Goal: Task Accomplishment & Management: Use online tool/utility

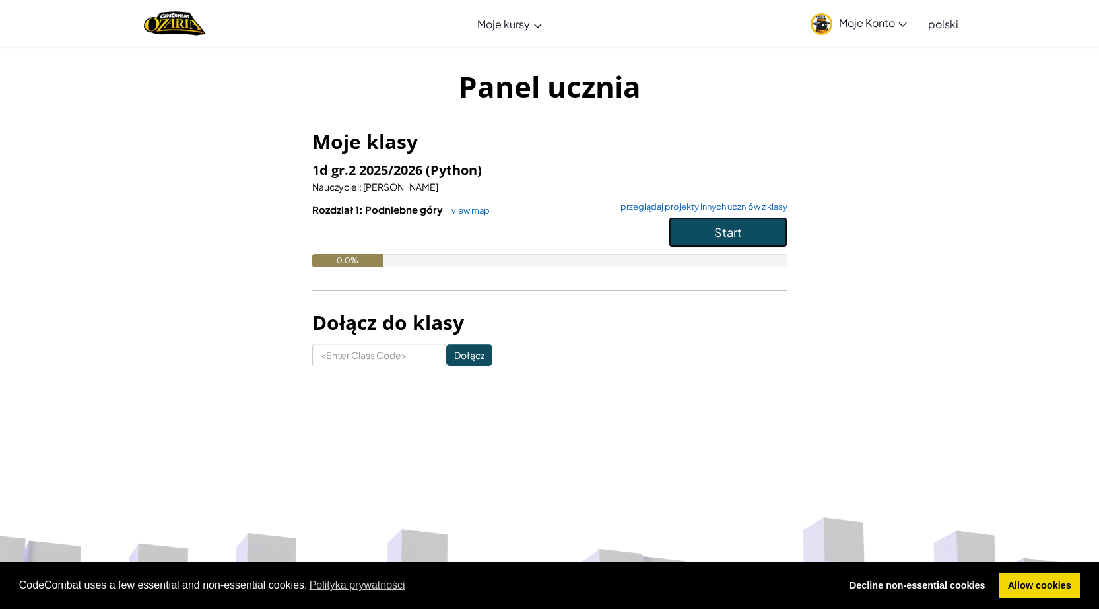
click at [717, 232] on span "Start" at bounding box center [728, 231] width 28 height 15
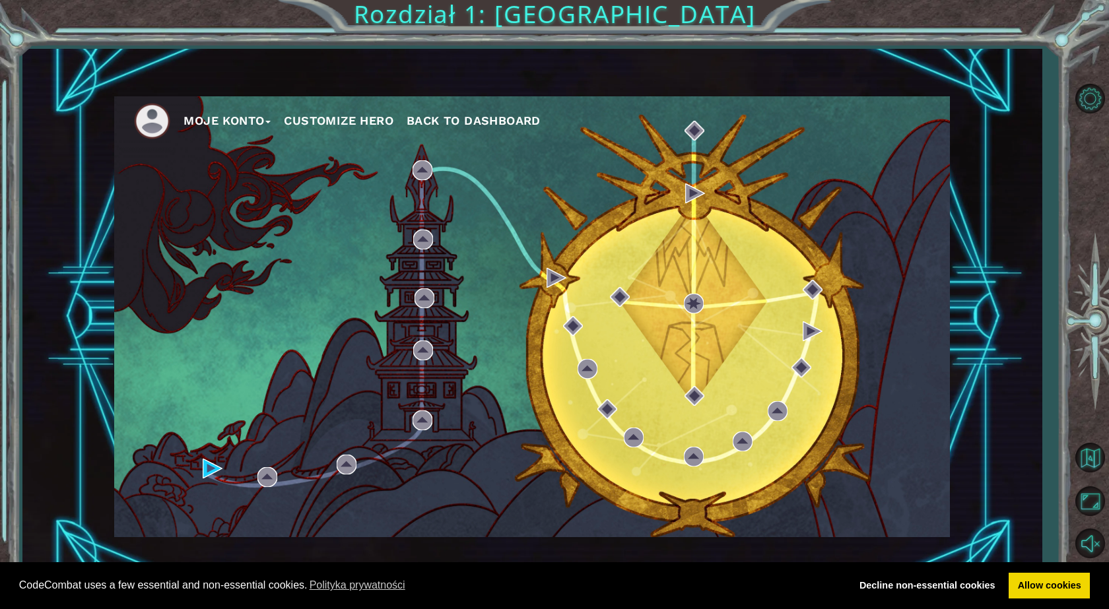
click at [256, 478] on div "Moje Konto Customize Hero Back to Dashboard" at bounding box center [532, 316] width 836 height 441
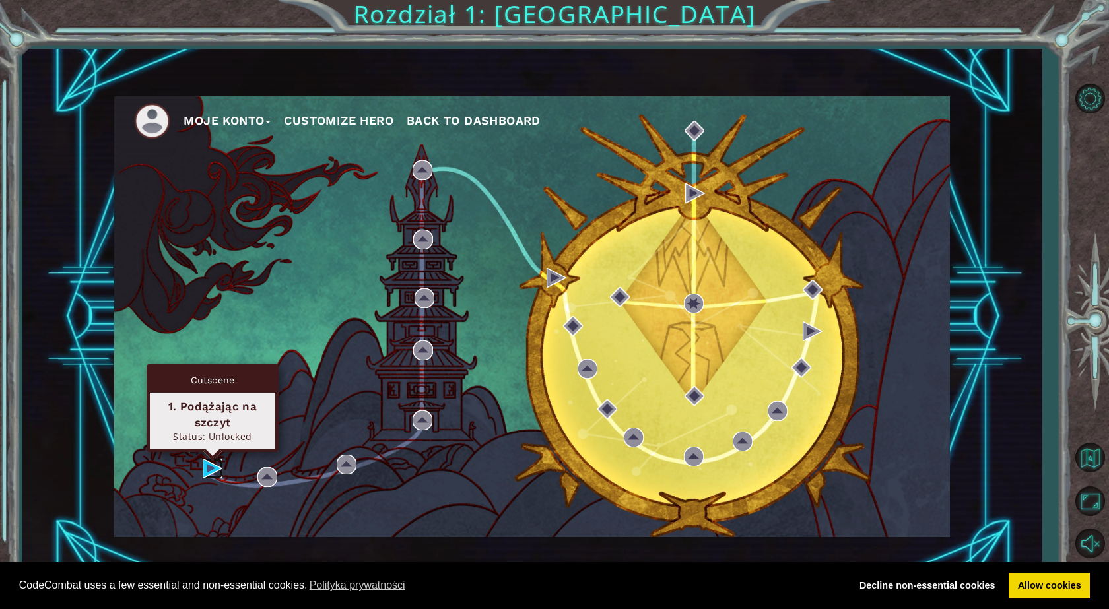
click at [213, 473] on img at bounding box center [213, 469] width 20 height 20
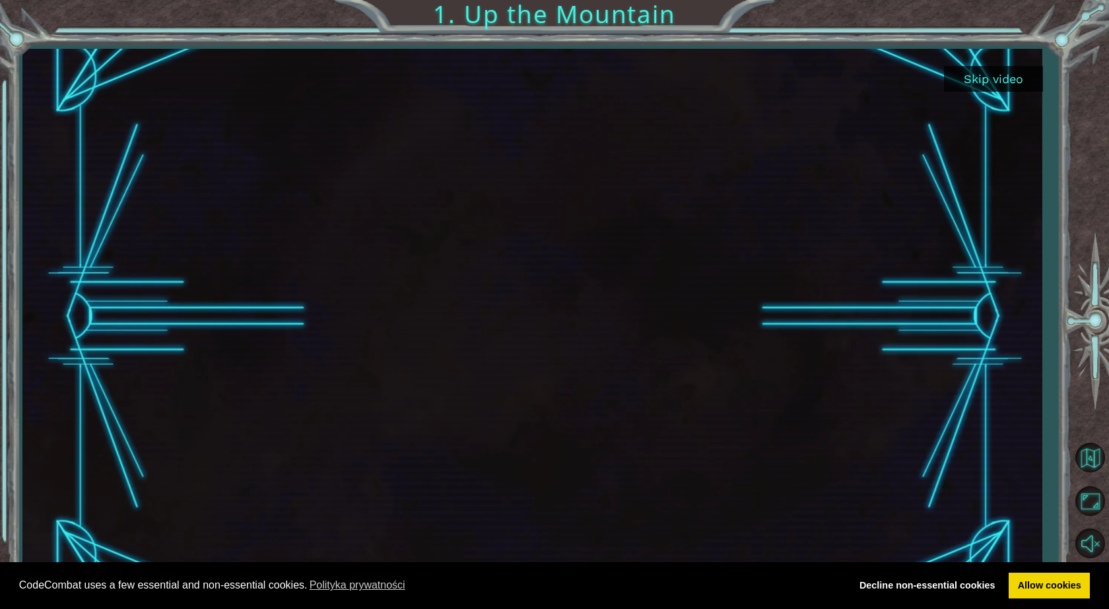
click at [996, 75] on button "Skip video" at bounding box center [993, 79] width 99 height 26
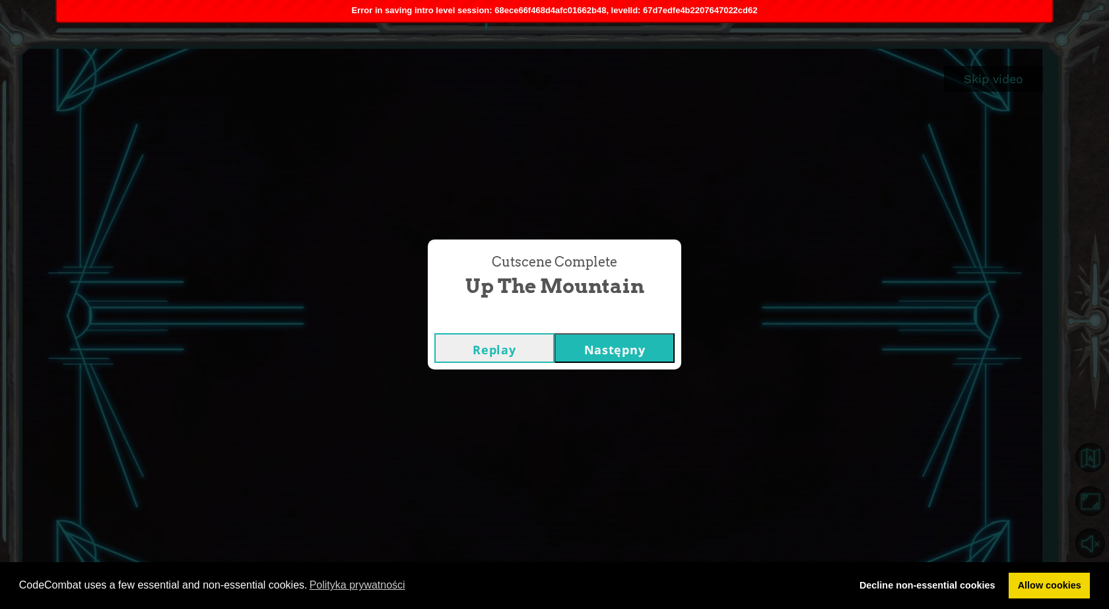
click at [624, 350] on button "Następny" at bounding box center [614, 348] width 120 height 30
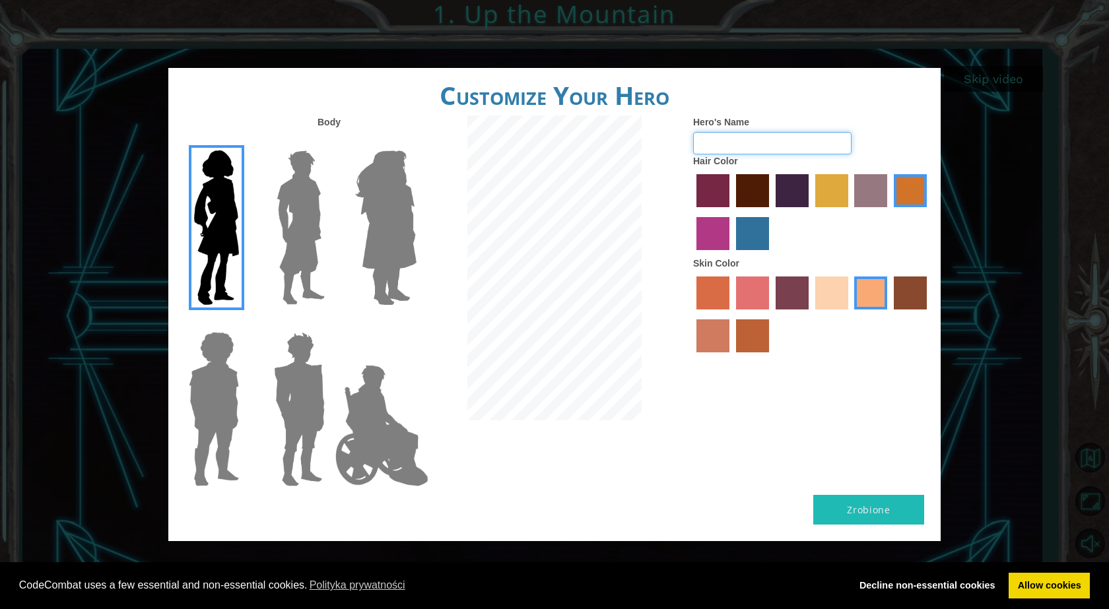
click at [726, 146] on input "Hero's Name" at bounding box center [772, 143] width 158 height 22
click at [706, 189] on label "paprika hair color" at bounding box center [712, 190] width 33 height 33
click at [692, 212] on input "paprika hair color" at bounding box center [692, 212] width 0 height 0
click at [756, 201] on label "maroon hair color" at bounding box center [752, 190] width 33 height 33
click at [731, 212] on input "maroon hair color" at bounding box center [731, 212] width 0 height 0
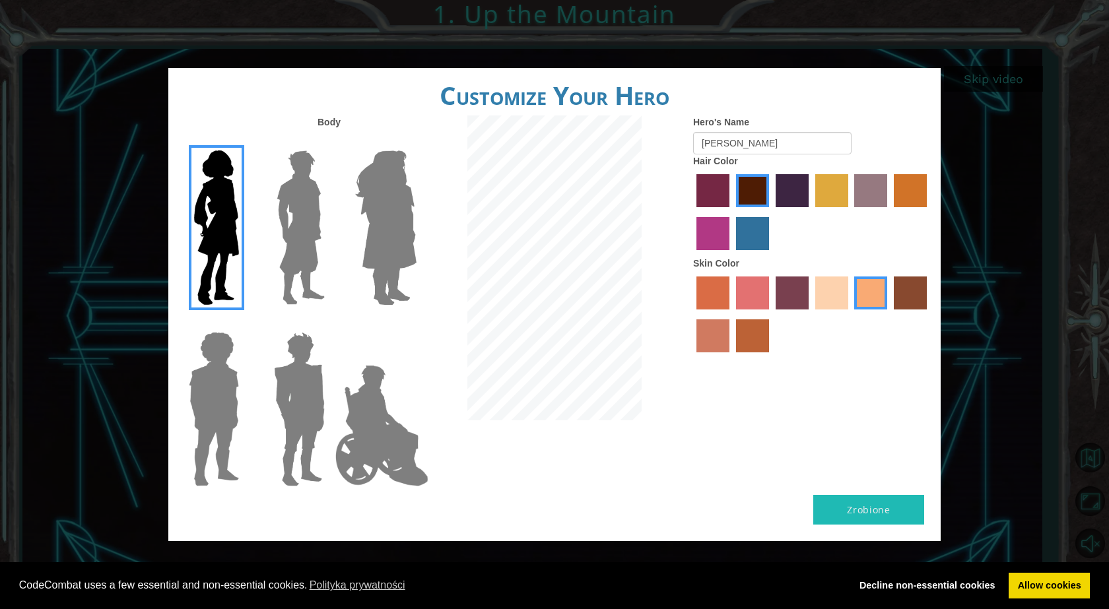
click at [849, 508] on button "Zrobione" at bounding box center [868, 510] width 111 height 30
click at [290, 269] on img at bounding box center [300, 227] width 59 height 165
click at [330, 142] on input "Hero Lars" at bounding box center [330, 142] width 0 height 0
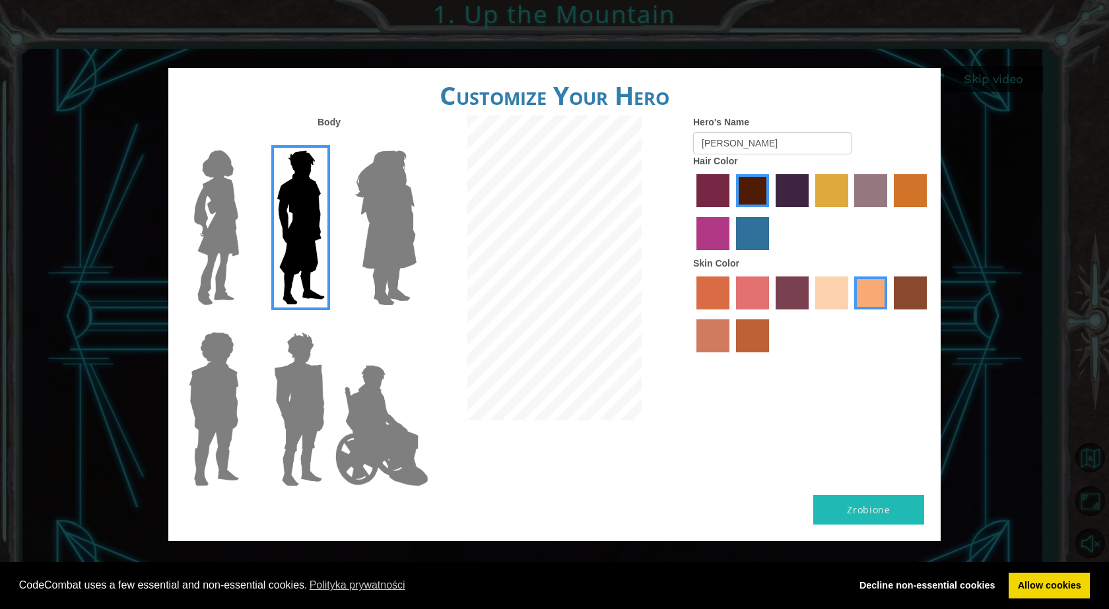
click at [228, 259] on img at bounding box center [216, 227] width 55 height 165
click at [244, 142] on input "Hero Connie" at bounding box center [244, 142] width 0 height 0
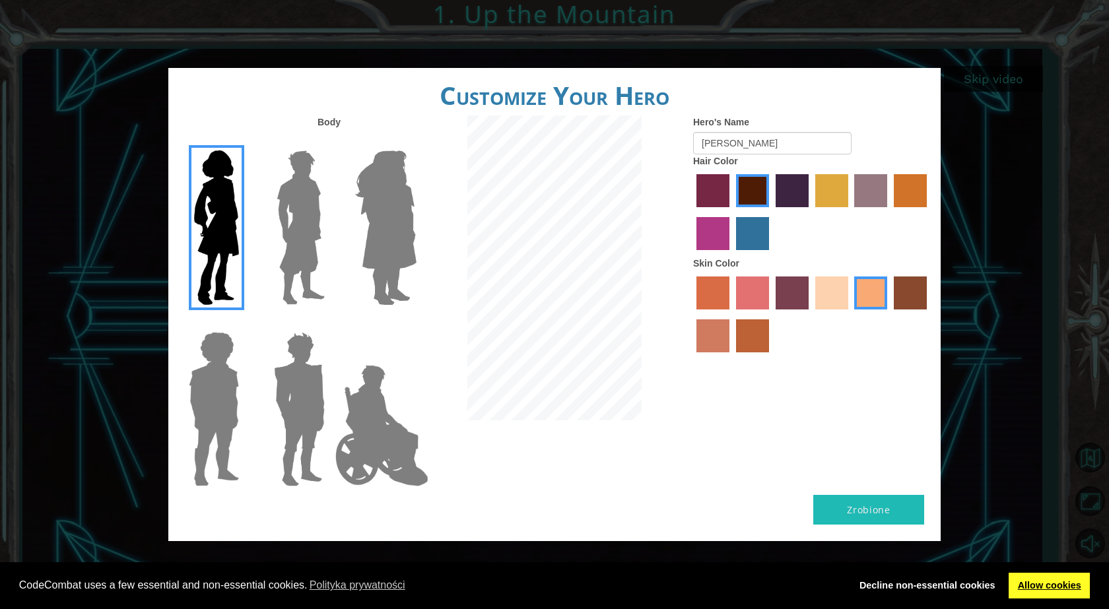
click at [1021, 587] on link "Allow cookies" at bounding box center [1049, 586] width 81 height 26
click at [743, 145] on input "[PERSON_NAME]" at bounding box center [772, 143] width 158 height 22
click at [304, 219] on img at bounding box center [300, 227] width 59 height 165
click at [330, 142] on input "Hero Lars" at bounding box center [330, 142] width 0 height 0
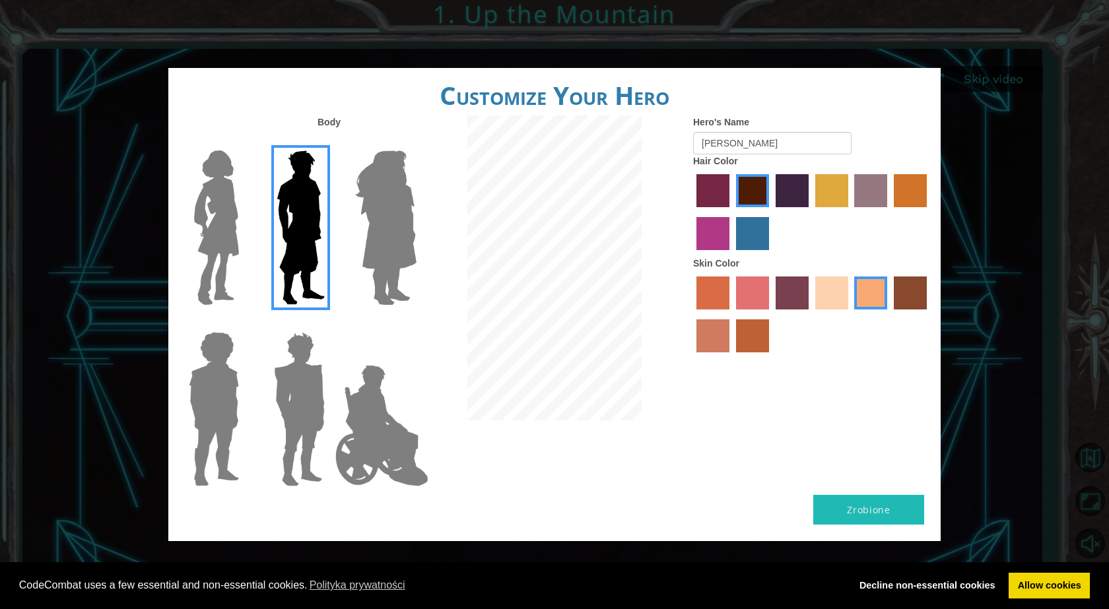
click at [363, 231] on img at bounding box center [386, 227] width 72 height 165
click at [416, 142] on input "Hero Amethyst" at bounding box center [416, 142] width 0 height 0
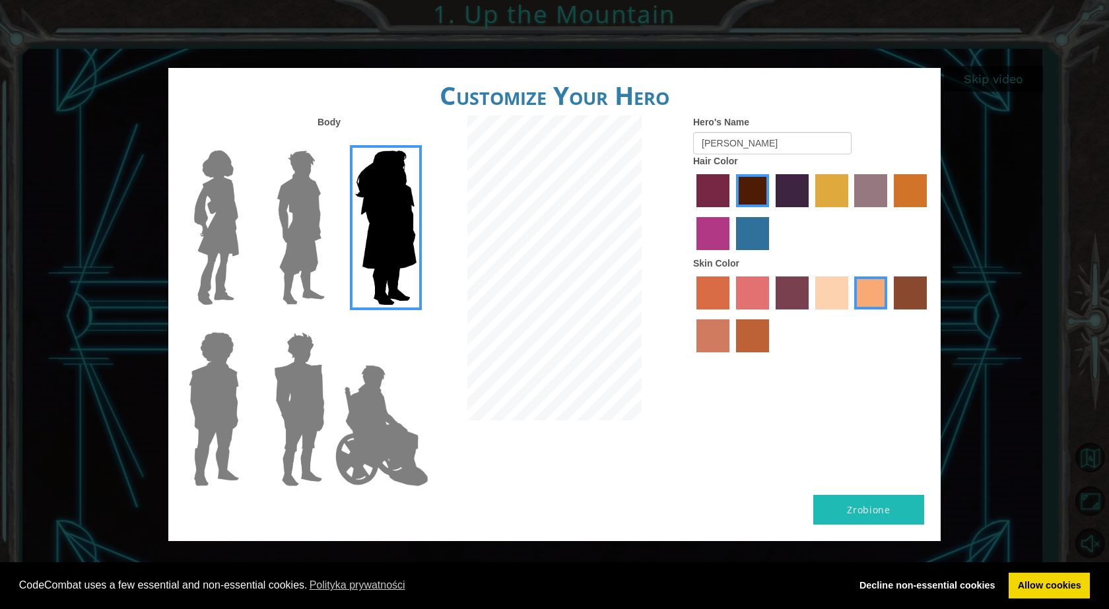
click at [203, 220] on img at bounding box center [216, 227] width 55 height 165
click at [244, 142] on input "Hero Connie" at bounding box center [244, 142] width 0 height 0
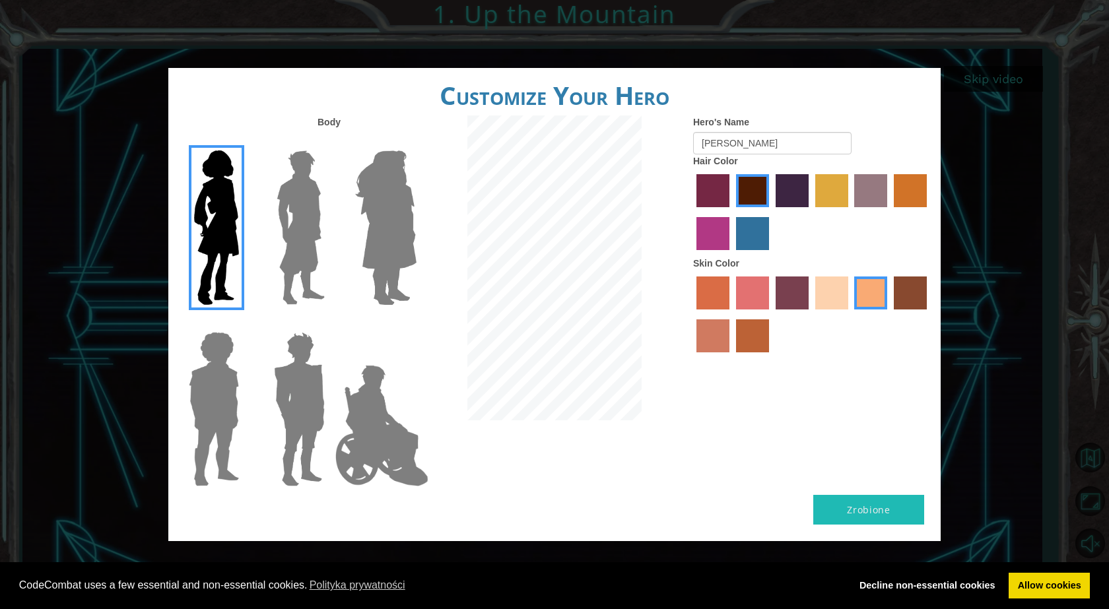
click at [739, 331] on label "smoke tree skin color" at bounding box center [752, 335] width 33 height 33
click at [731, 357] on input "smoke tree skin color" at bounding box center [731, 357] width 0 height 0
click at [826, 302] on label "sandy beach skin color" at bounding box center [831, 293] width 33 height 33
click at [810, 314] on input "sandy beach skin color" at bounding box center [810, 314] width 0 height 0
click at [862, 310] on label "tacao skin color" at bounding box center [870, 293] width 33 height 33
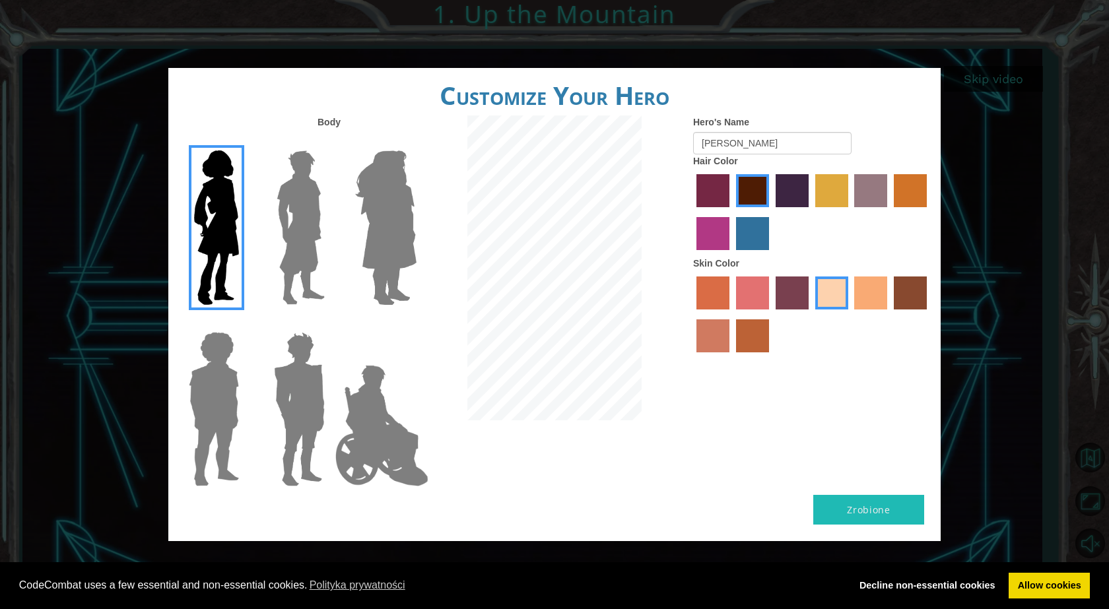
click at [850, 314] on input "tacao skin color" at bounding box center [850, 314] width 0 height 0
click at [729, 238] on div at bounding box center [812, 214] width 238 height 86
click at [719, 238] on label "medium red violet hair color" at bounding box center [712, 233] width 33 height 33
click at [929, 212] on input "medium red violet hair color" at bounding box center [929, 212] width 0 height 0
click at [331, 121] on label "Body" at bounding box center [328, 122] width 23 height 13
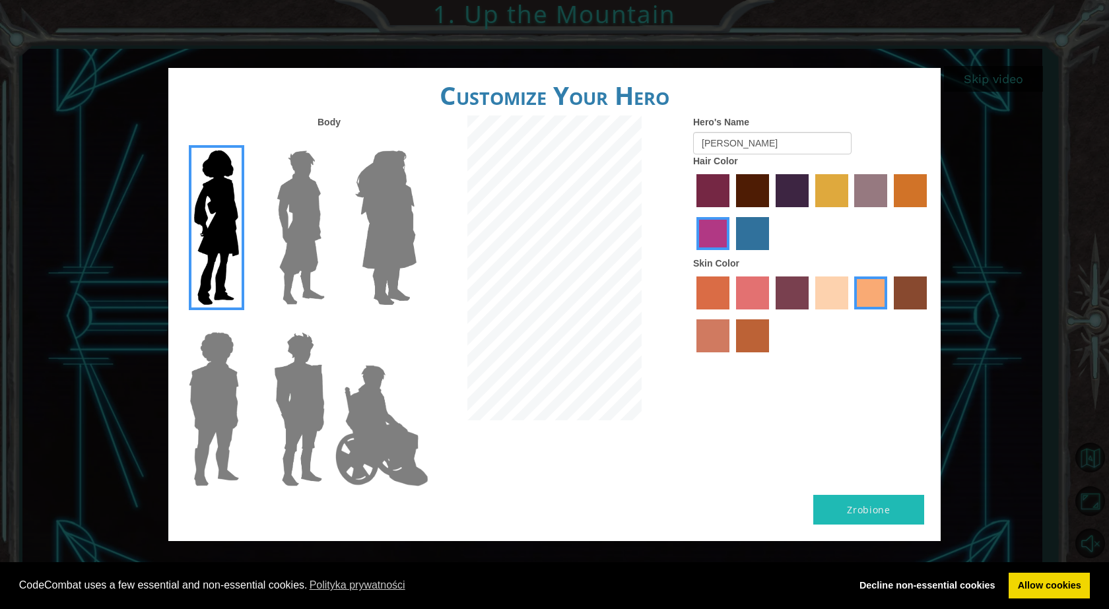
drag, startPoint x: 335, startPoint y: 124, endPoint x: 337, endPoint y: 131, distance: 7.1
click at [337, 131] on div "Body" at bounding box center [259, 124] width 162 height 17
click at [335, 121] on label "Body" at bounding box center [328, 122] width 23 height 13
click at [336, 121] on label "Body" at bounding box center [328, 122] width 23 height 13
click at [746, 145] on input "[PERSON_NAME]" at bounding box center [772, 143] width 158 height 22
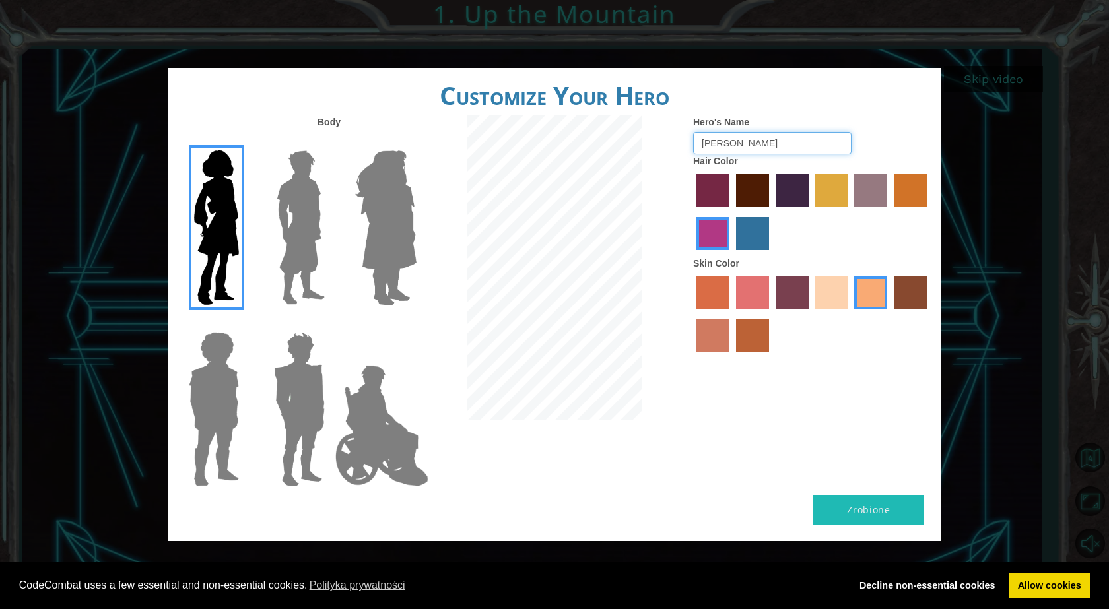
click at [739, 146] on input "[PERSON_NAME]" at bounding box center [772, 143] width 158 height 22
type input "EMILKAS"
drag, startPoint x: 771, startPoint y: 254, endPoint x: 747, endPoint y: 434, distance: 181.7
click at [747, 434] on div "Body Hero's Name [PERSON_NAME] Hair Color Skin Color" at bounding box center [554, 306] width 772 height 380
click at [1074, 151] on div "Customize Your Hero Body Hero's Name [PERSON_NAME] Hair Color Skin Color Zrobio…" at bounding box center [554, 304] width 1109 height 609
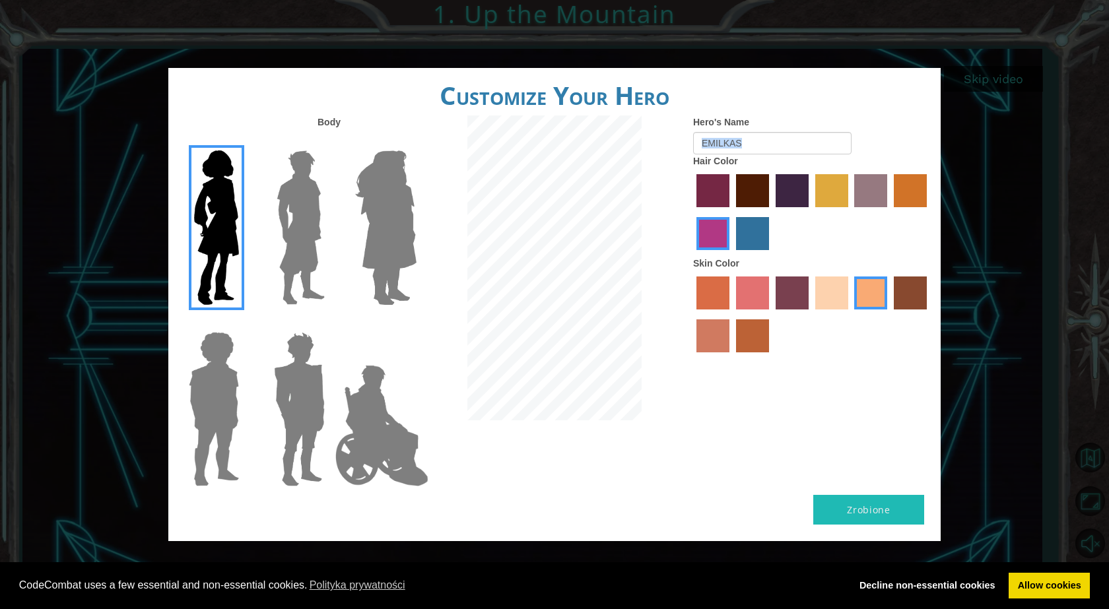
click at [1074, 150] on div "Customize Your Hero Body Hero's Name [PERSON_NAME] Hair Color Skin Color Zrobio…" at bounding box center [554, 304] width 1109 height 609
